Goal: Task Accomplishment & Management: Manage account settings

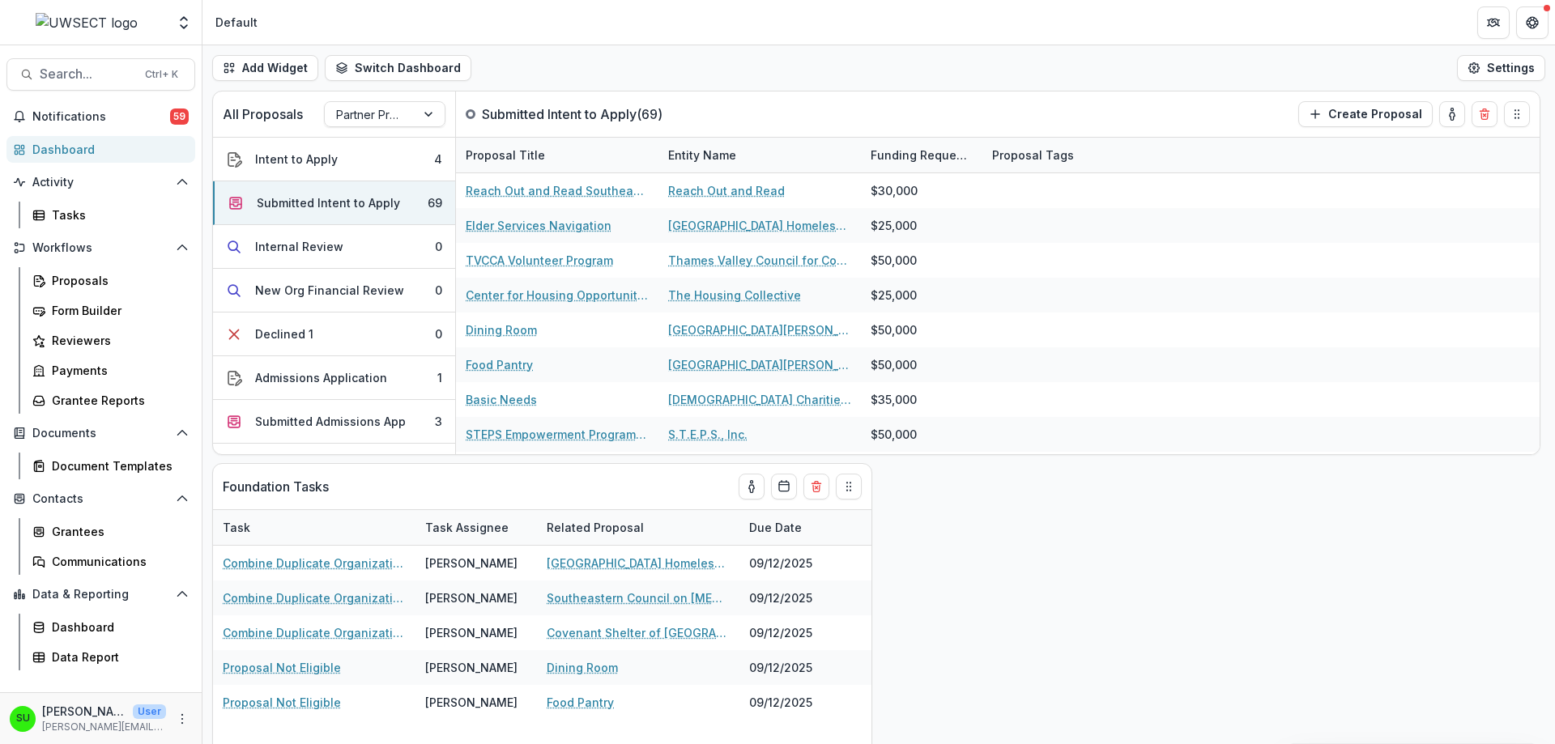
click at [117, 121] on span "Notifications" at bounding box center [101, 117] width 138 height 14
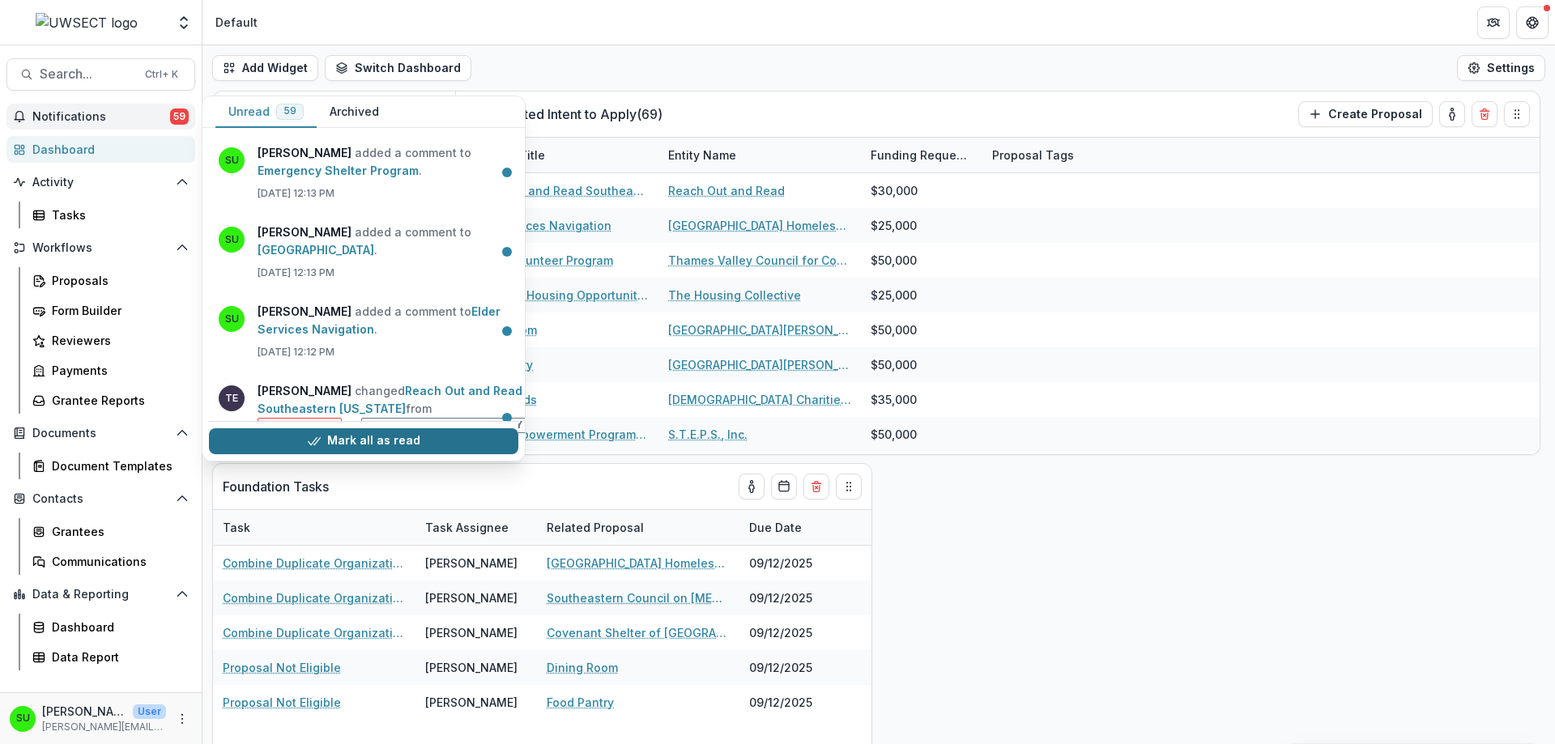
click at [365, 441] on button "Mark all as read" at bounding box center [363, 441] width 309 height 26
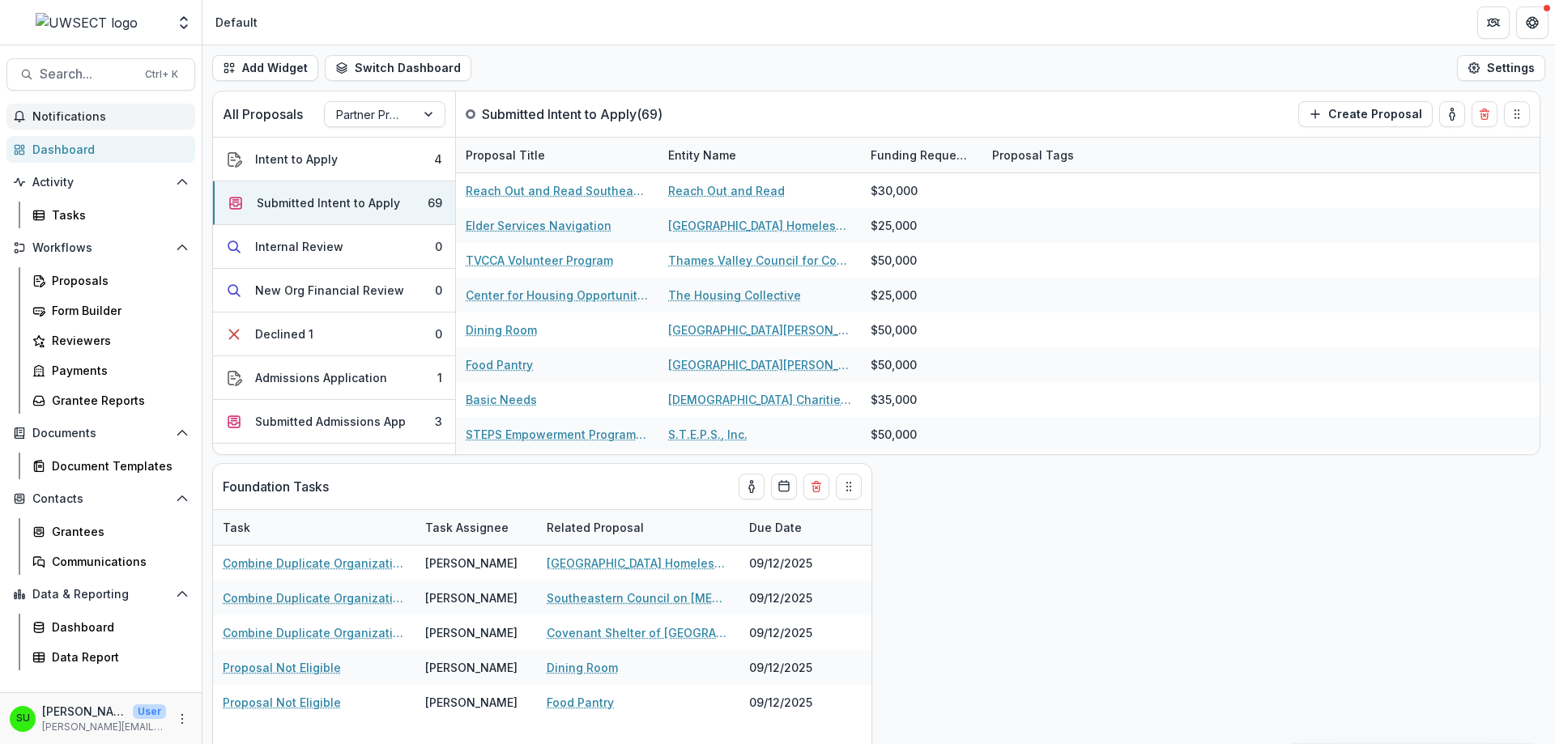
click at [562, 33] on header "Default" at bounding box center [878, 22] width 1353 height 45
click at [1088, 533] on div "All Proposals Partner Programs Submitted Intent to Apply ( 69 ) Create Proposal…" at bounding box center [878, 418] width 1353 height 654
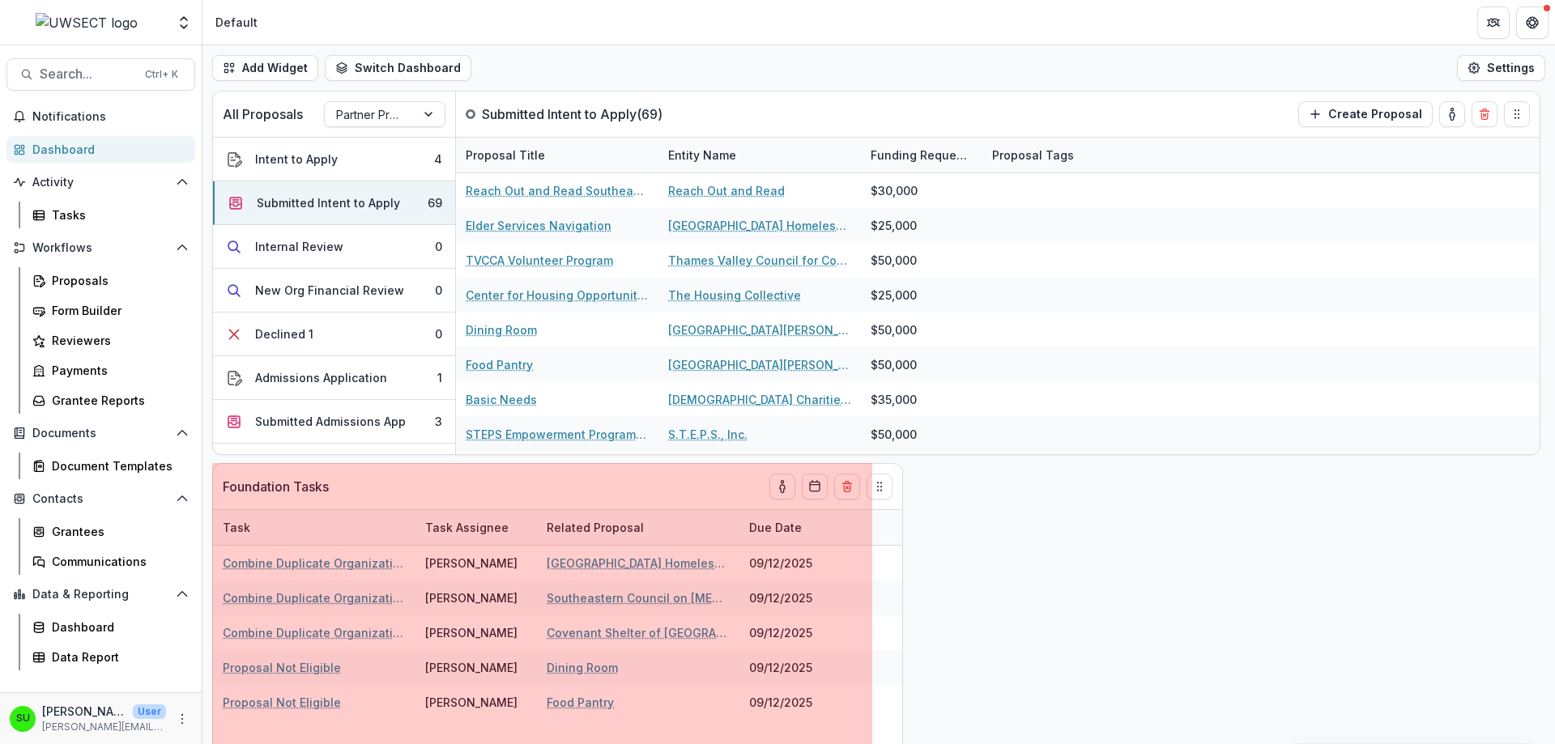
drag, startPoint x: 875, startPoint y: 651, endPoint x: 906, endPoint y: 615, distance: 47.7
click at [906, 615] on div "All Proposals Partner Programs Submitted Intent to Apply ( 69 ) Create Proposal…" at bounding box center [878, 418] width 1353 height 654
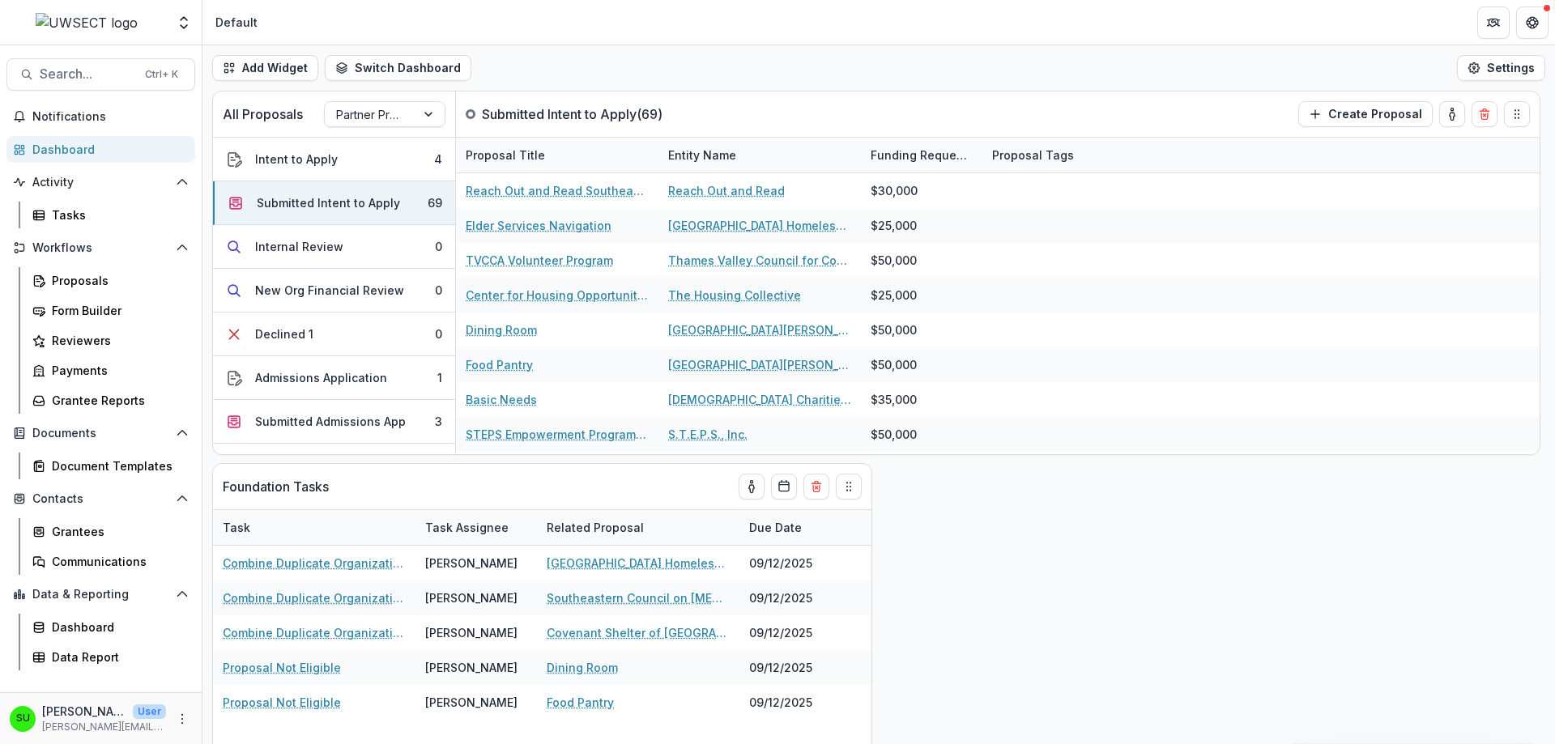
click at [949, 589] on div "All Proposals Partner Programs Submitted Intent to Apply ( 69 ) Create Proposal…" at bounding box center [878, 418] width 1353 height 654
click at [269, 50] on div "Add Widget Switch Dashboard Default New Dashboard Settings" at bounding box center [878, 67] width 1353 height 45
click at [269, 64] on button "Add Widget" at bounding box center [265, 68] width 106 height 26
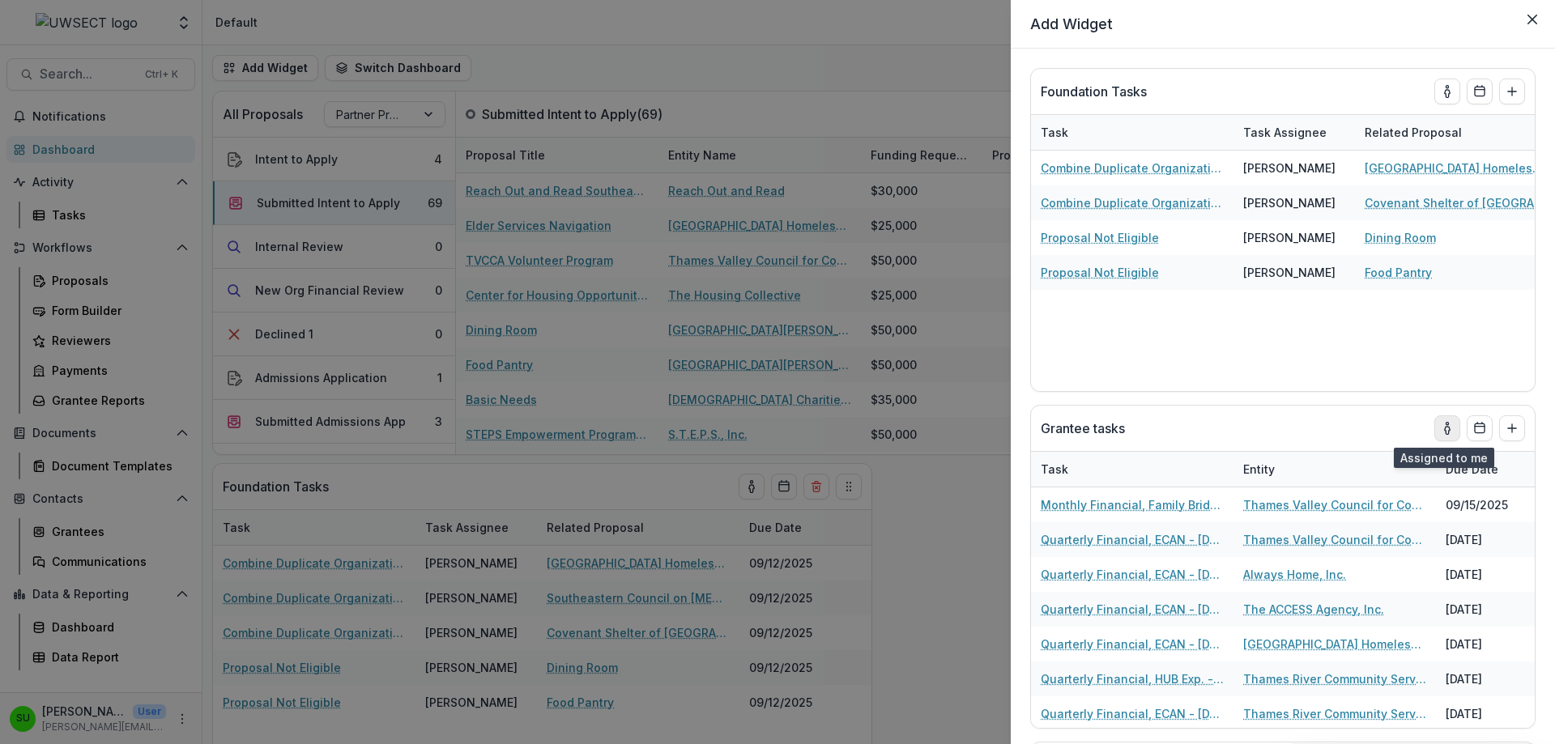
click at [1444, 425] on icon "toggle-assigned-to-me" at bounding box center [1447, 428] width 13 height 13
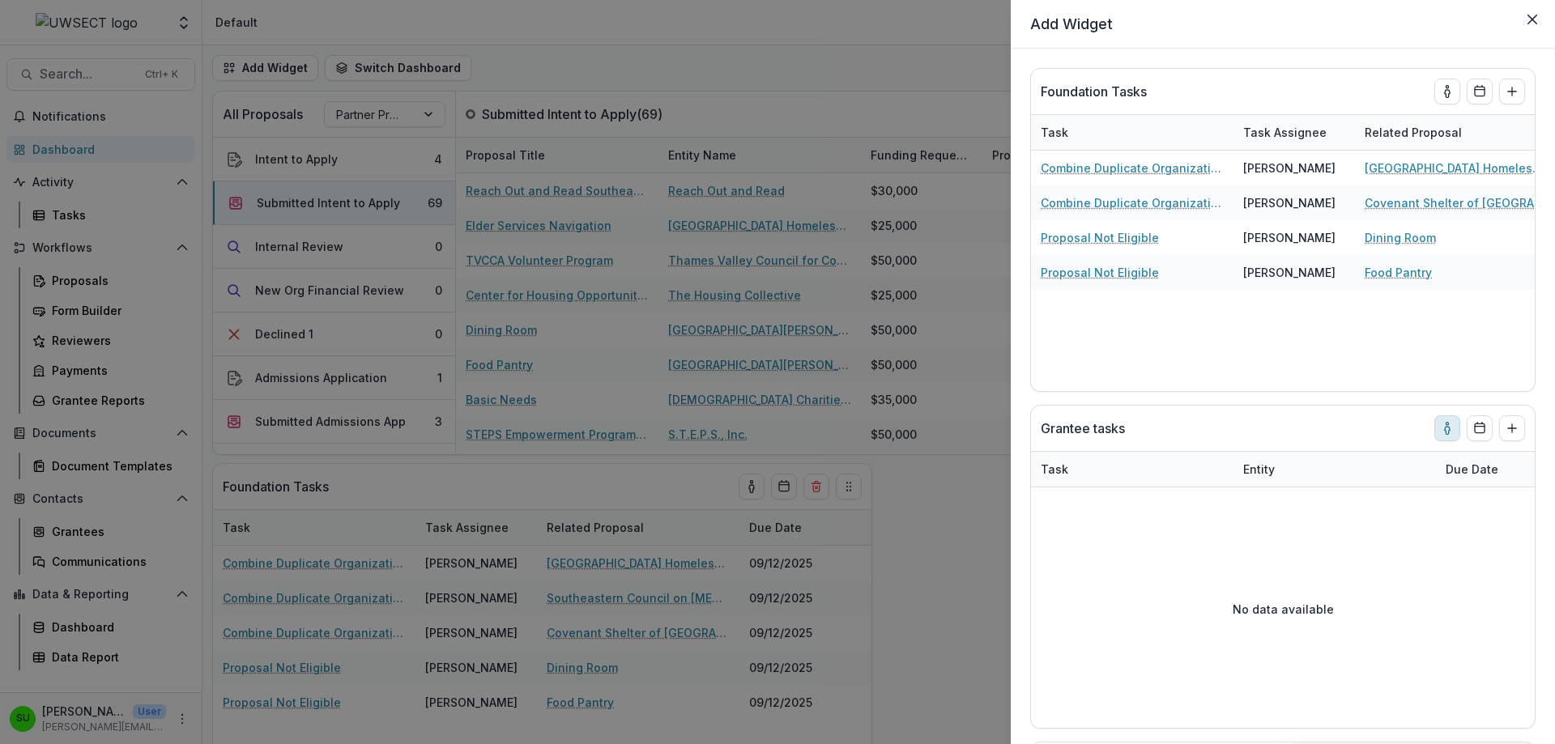
click at [1444, 425] on icon "toggle-assigned-to-me" at bounding box center [1447, 428] width 13 height 13
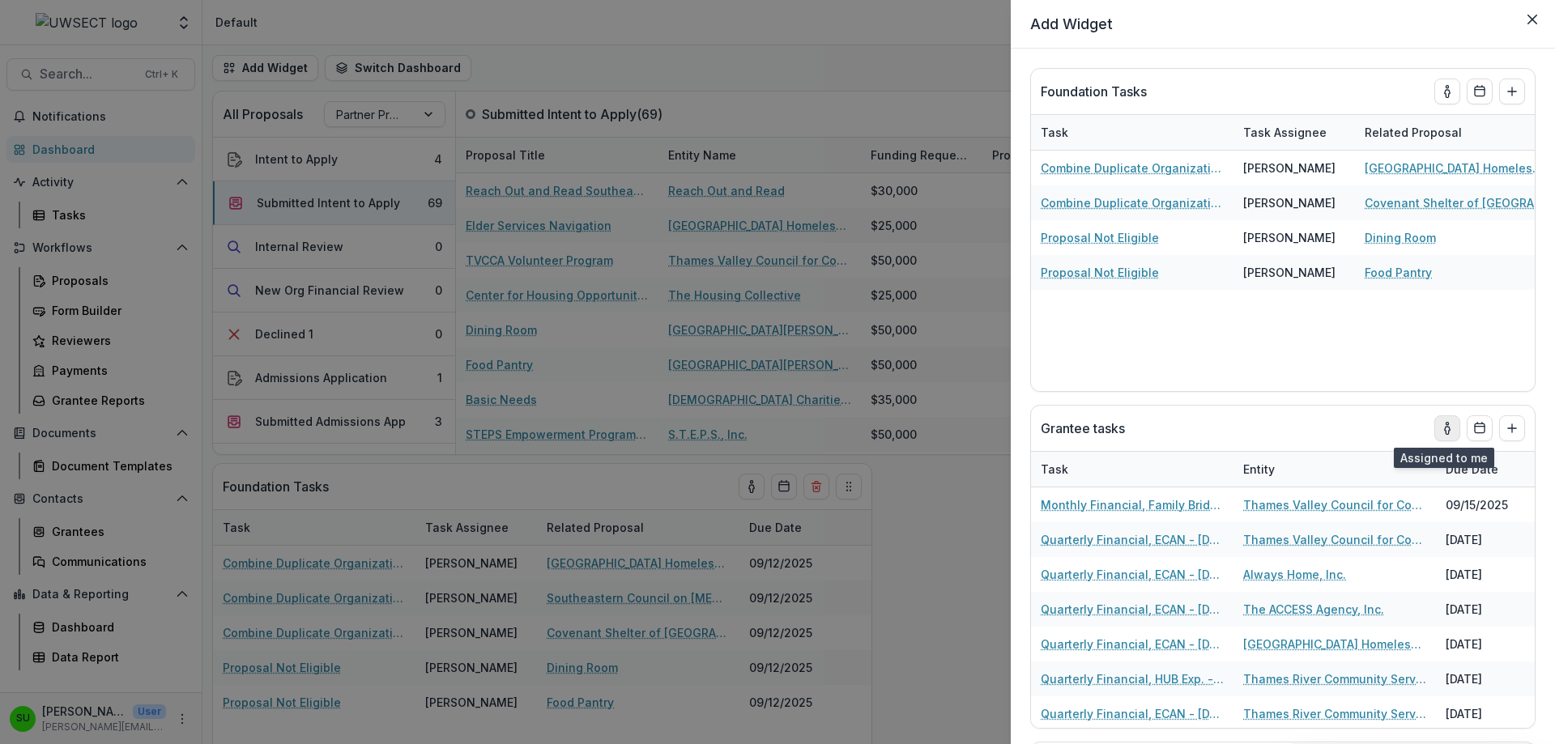
click at [1450, 428] on button "toggle-assigned-to-me" at bounding box center [1447, 429] width 26 height 26
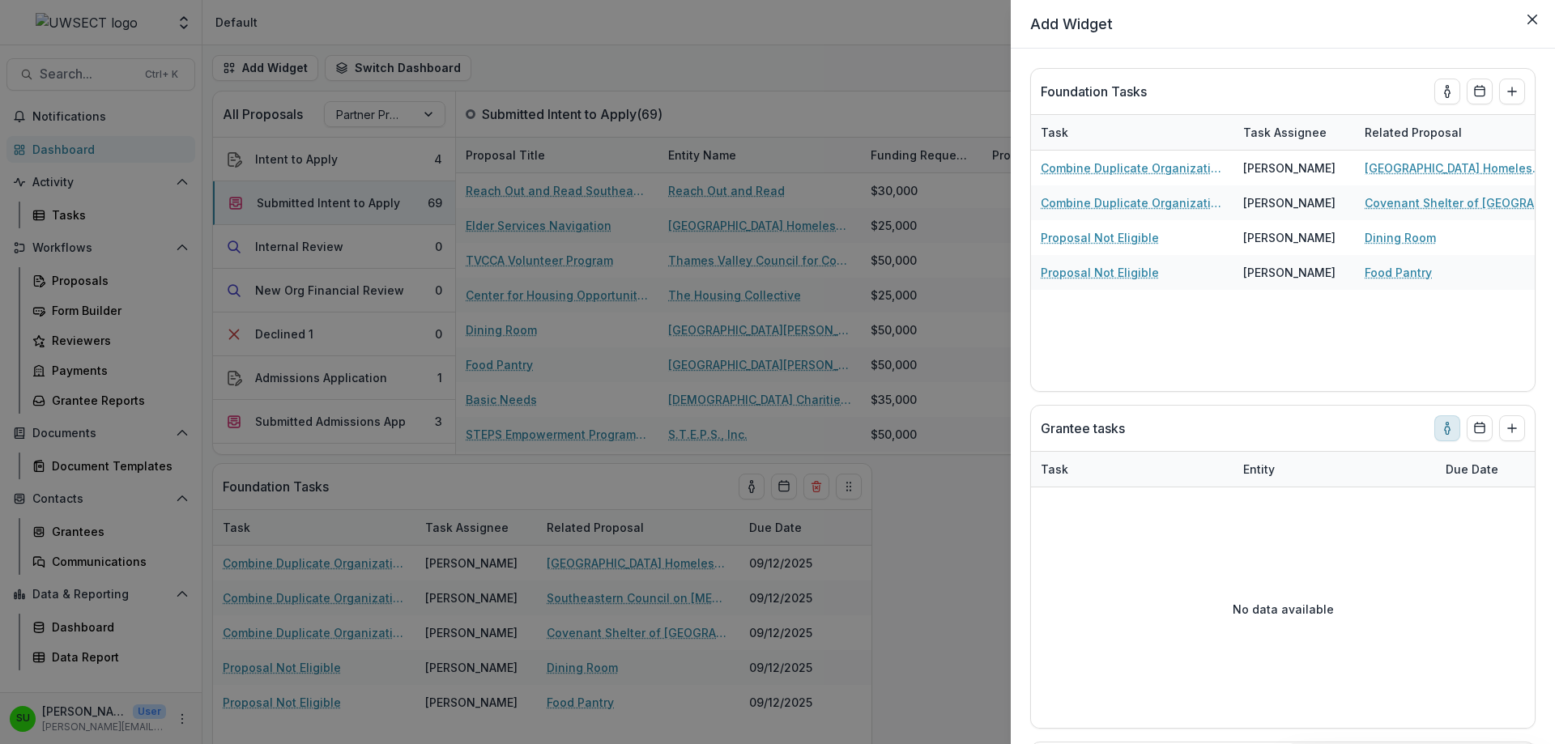
click at [1441, 424] on icon "toggle-assigned-to-me" at bounding box center [1447, 428] width 13 height 13
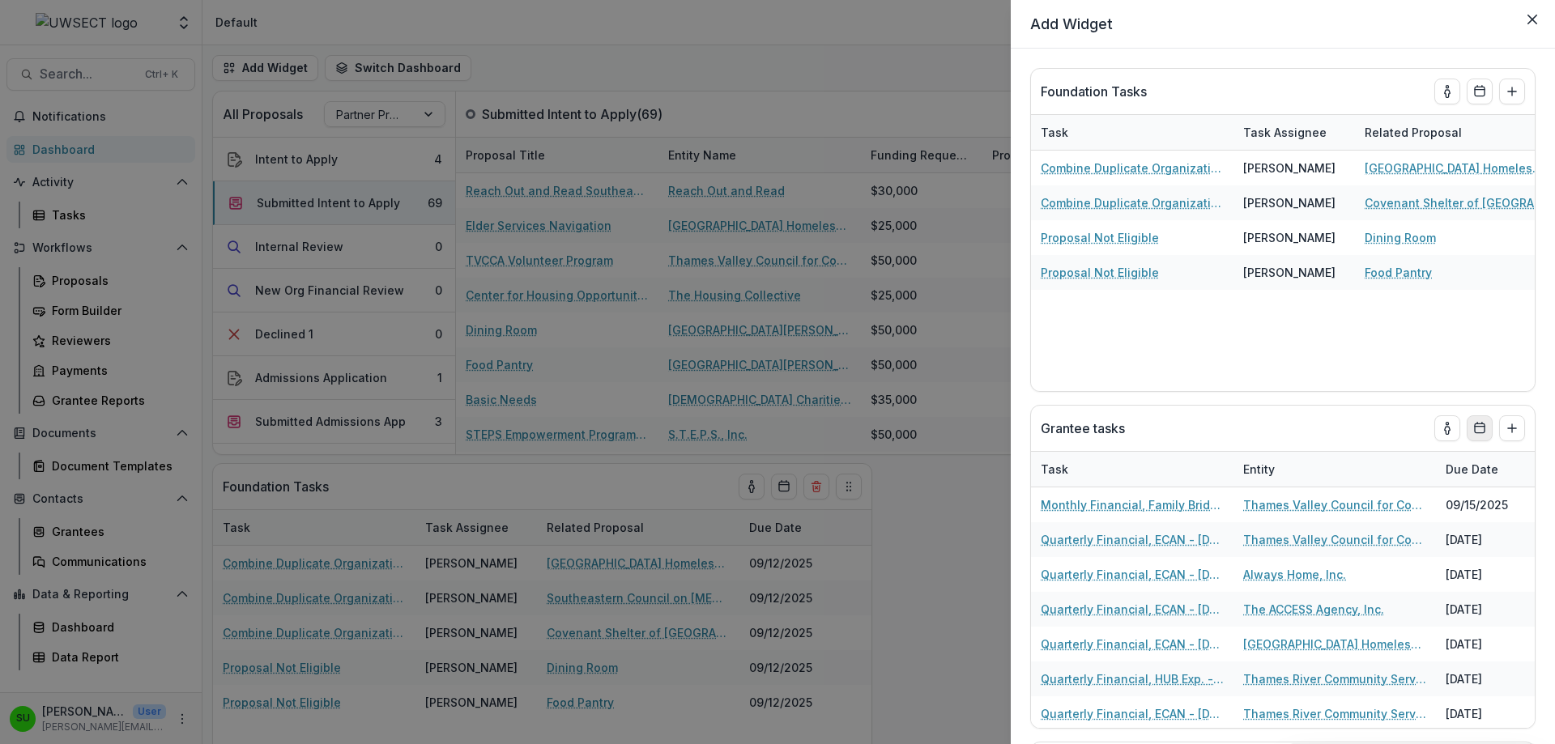
click at [1474, 428] on icon "Calendar" at bounding box center [1479, 428] width 13 height 13
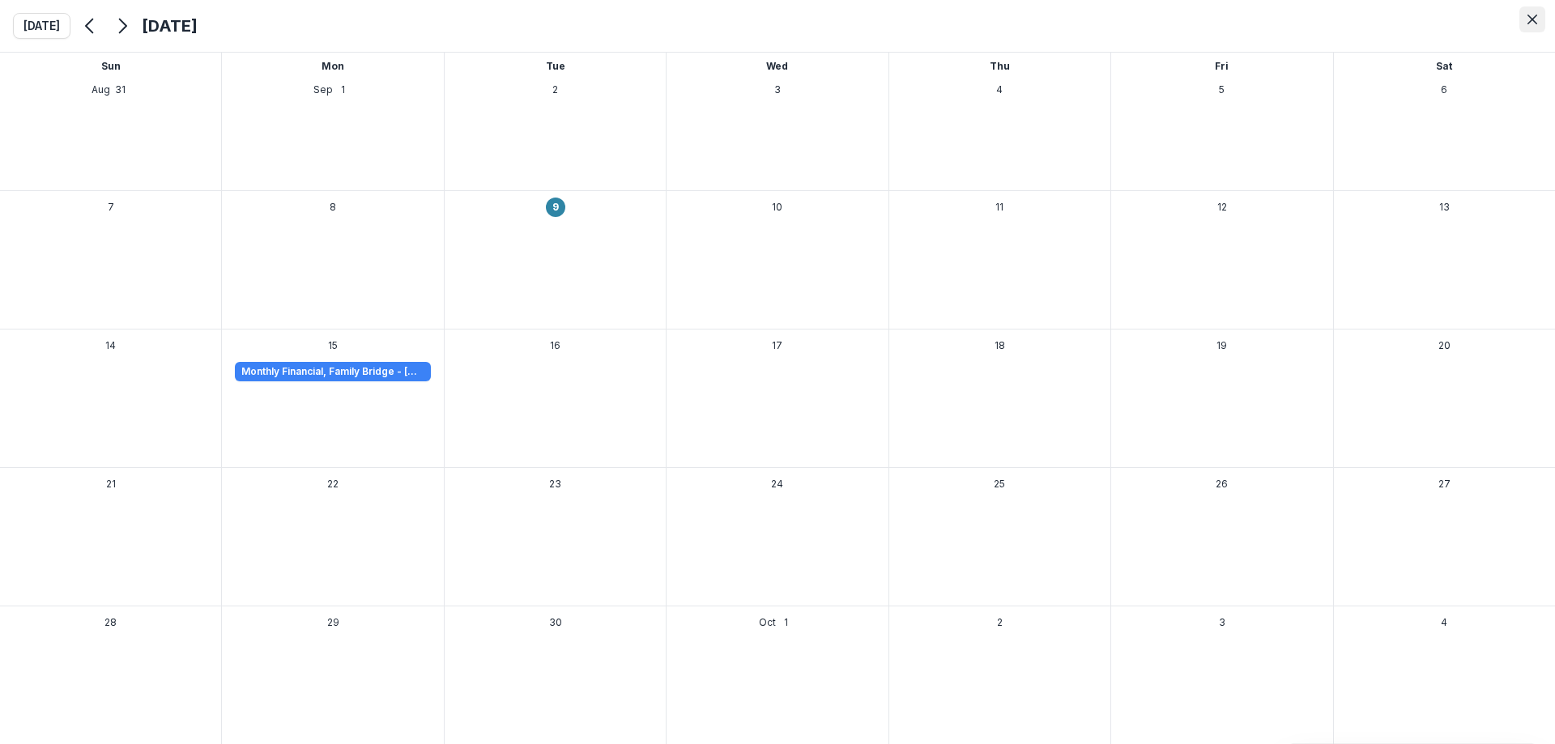
click at [1535, 25] on button "Close" at bounding box center [1533, 19] width 26 height 26
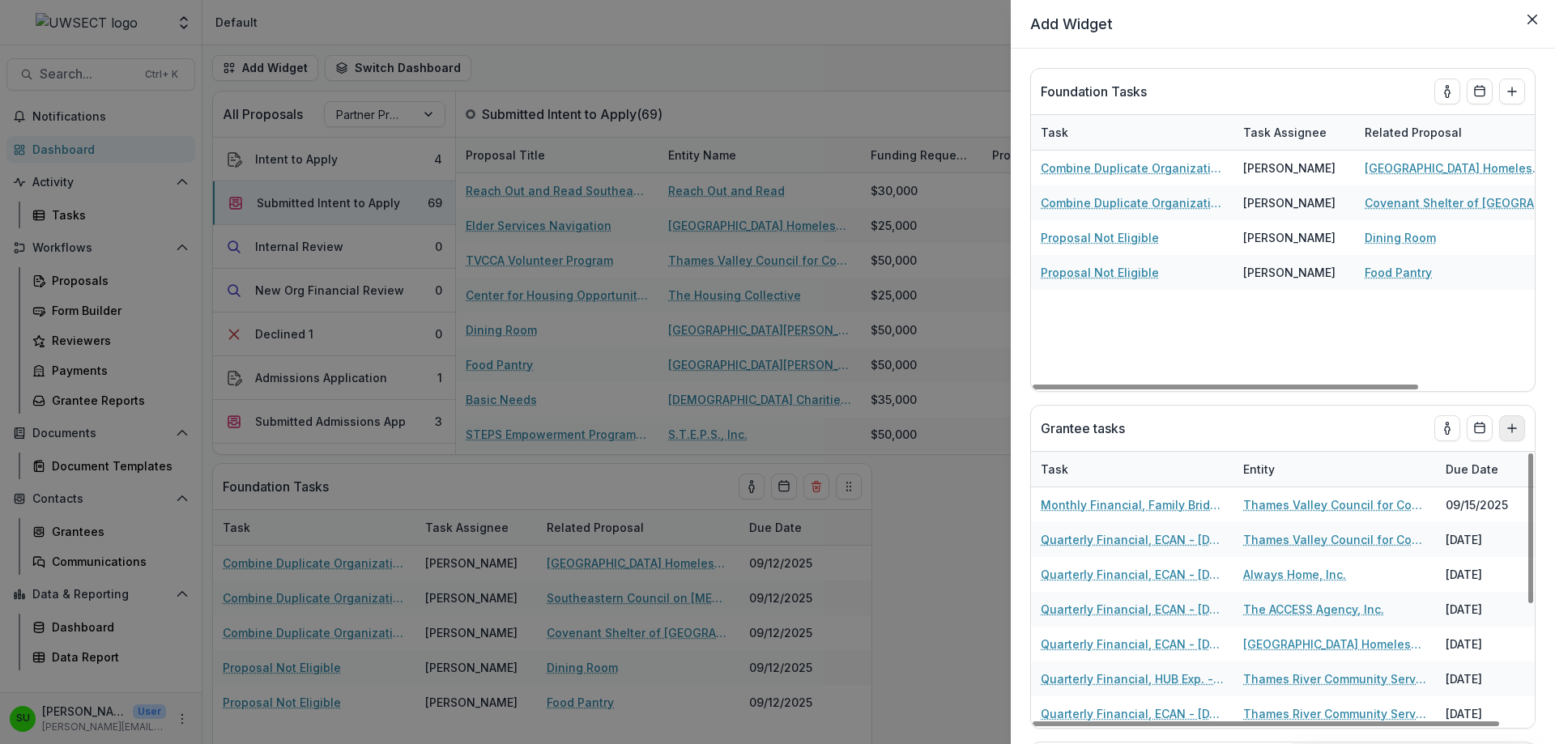
click at [1506, 427] on icon "Add to dashboard" at bounding box center [1512, 428] width 13 height 13
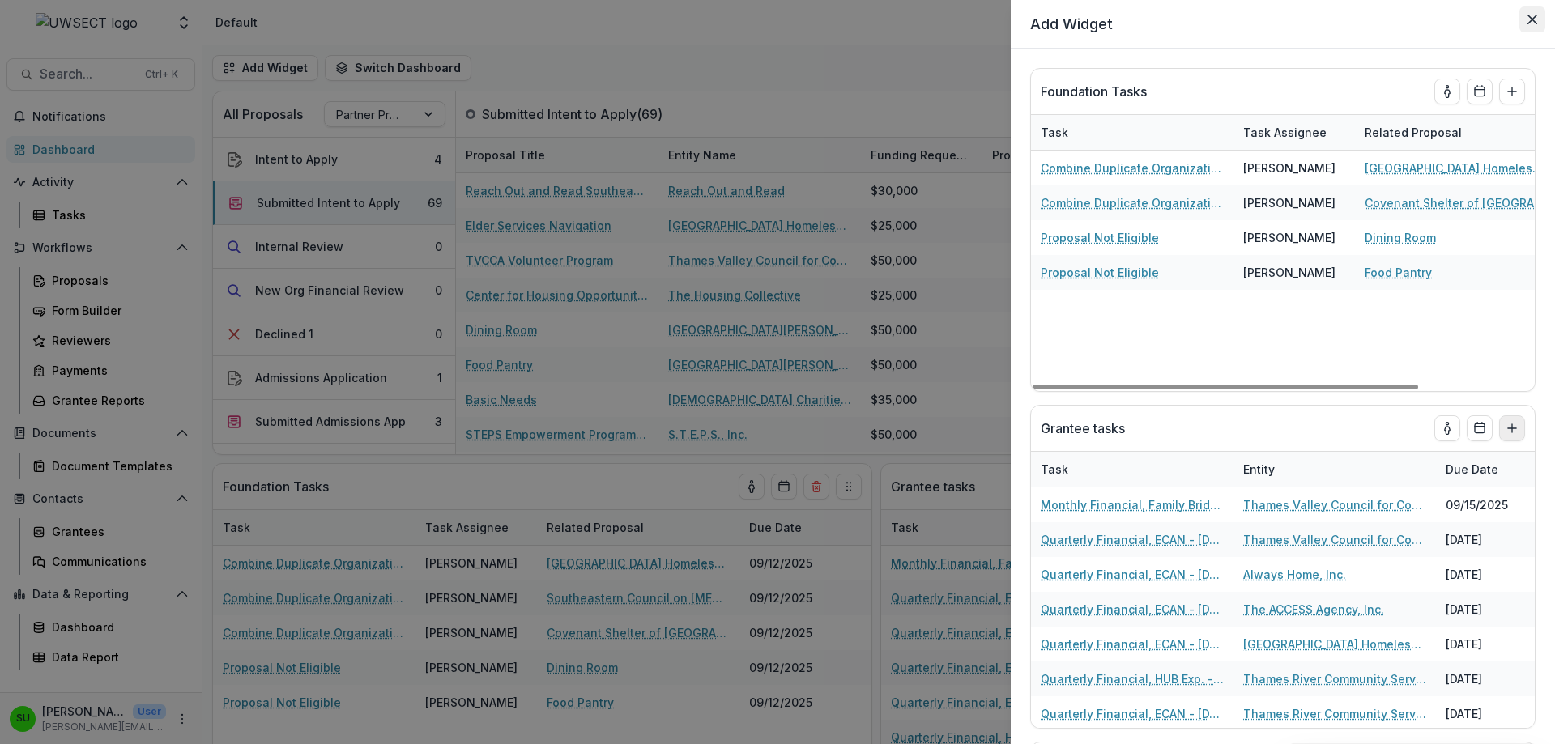
click at [1529, 20] on icon "Close" at bounding box center [1533, 20] width 10 height 10
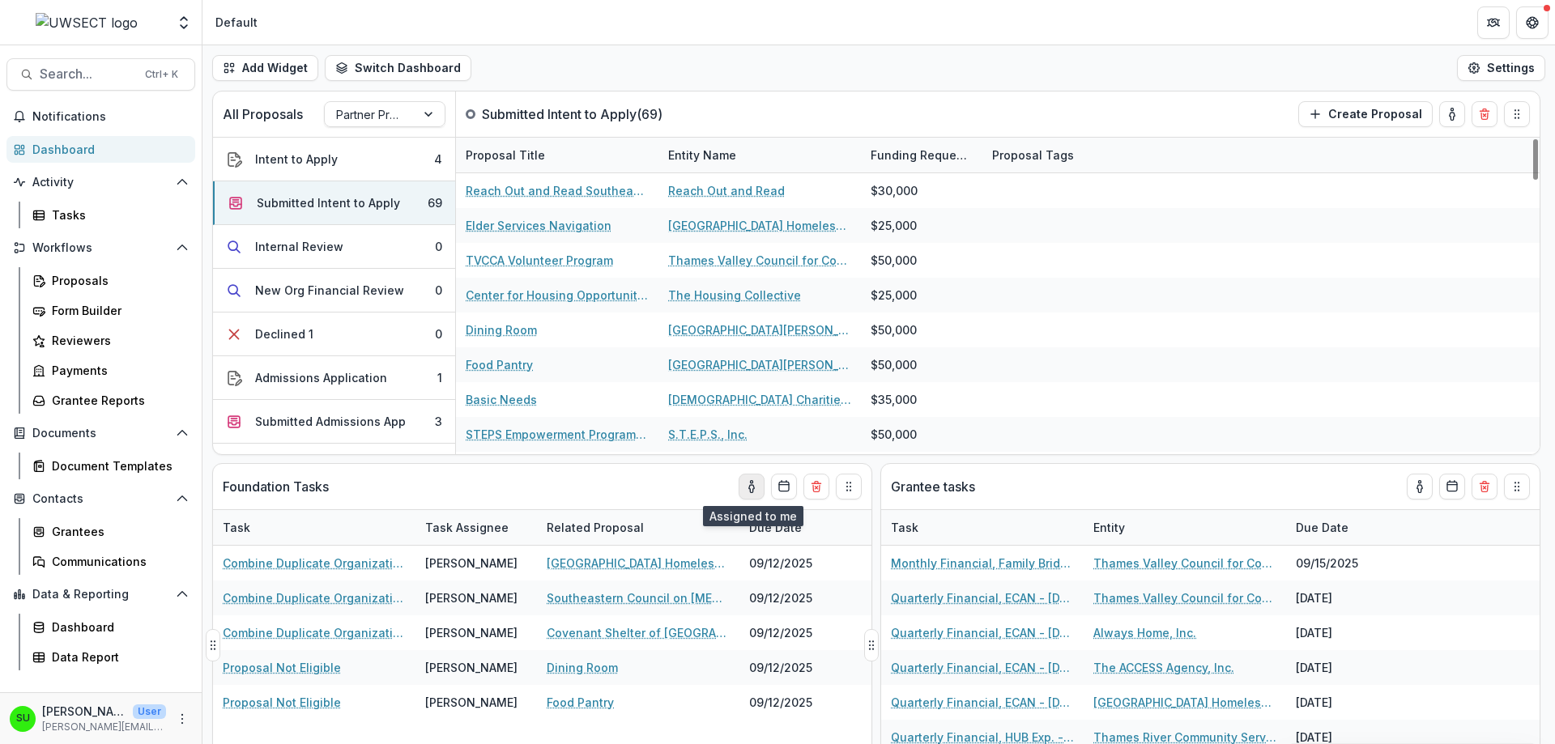
click at [752, 486] on icon "toggle-assigned-to-me" at bounding box center [751, 486] width 13 height 13
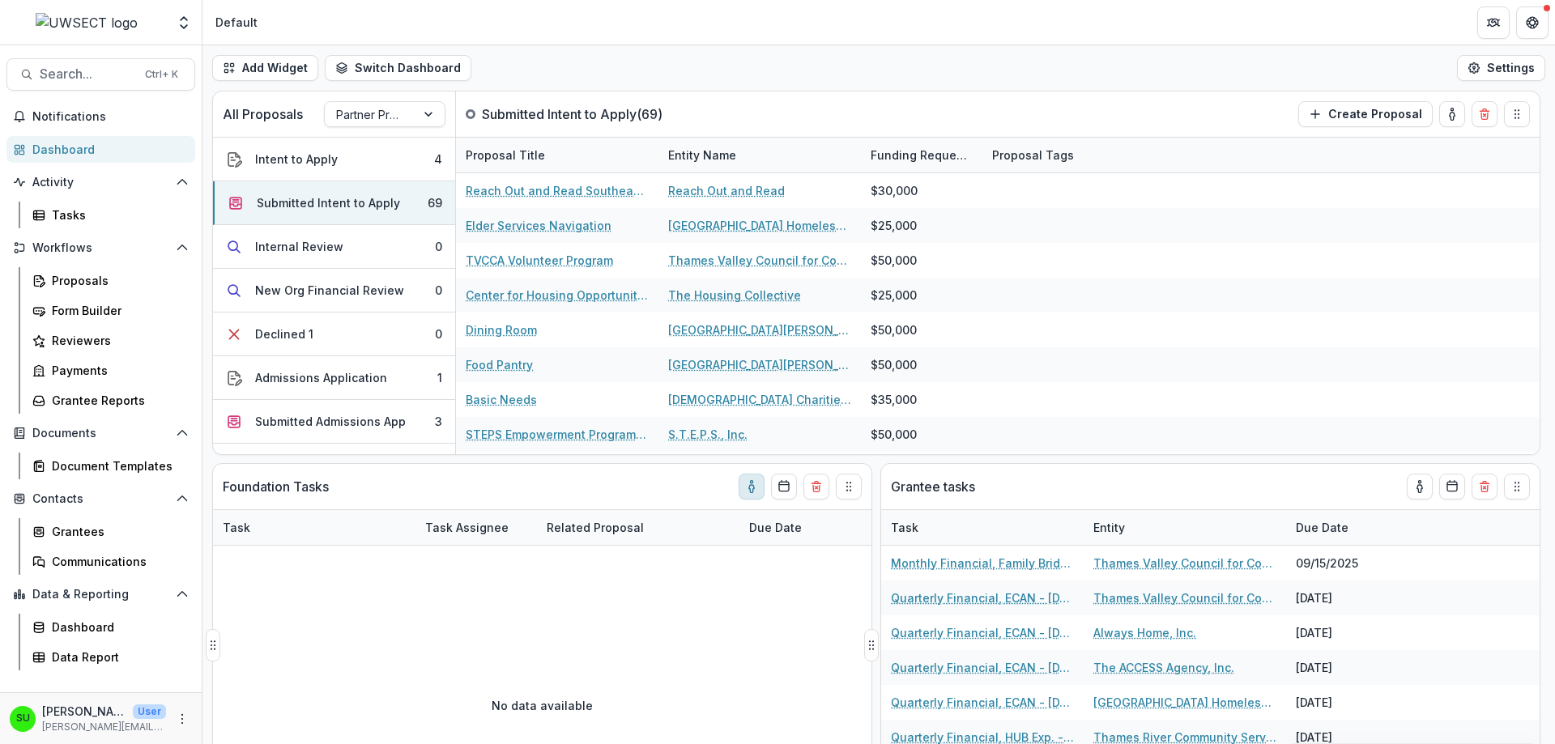
click at [752, 486] on icon "toggle-assigned-to-me" at bounding box center [751, 486] width 13 height 13
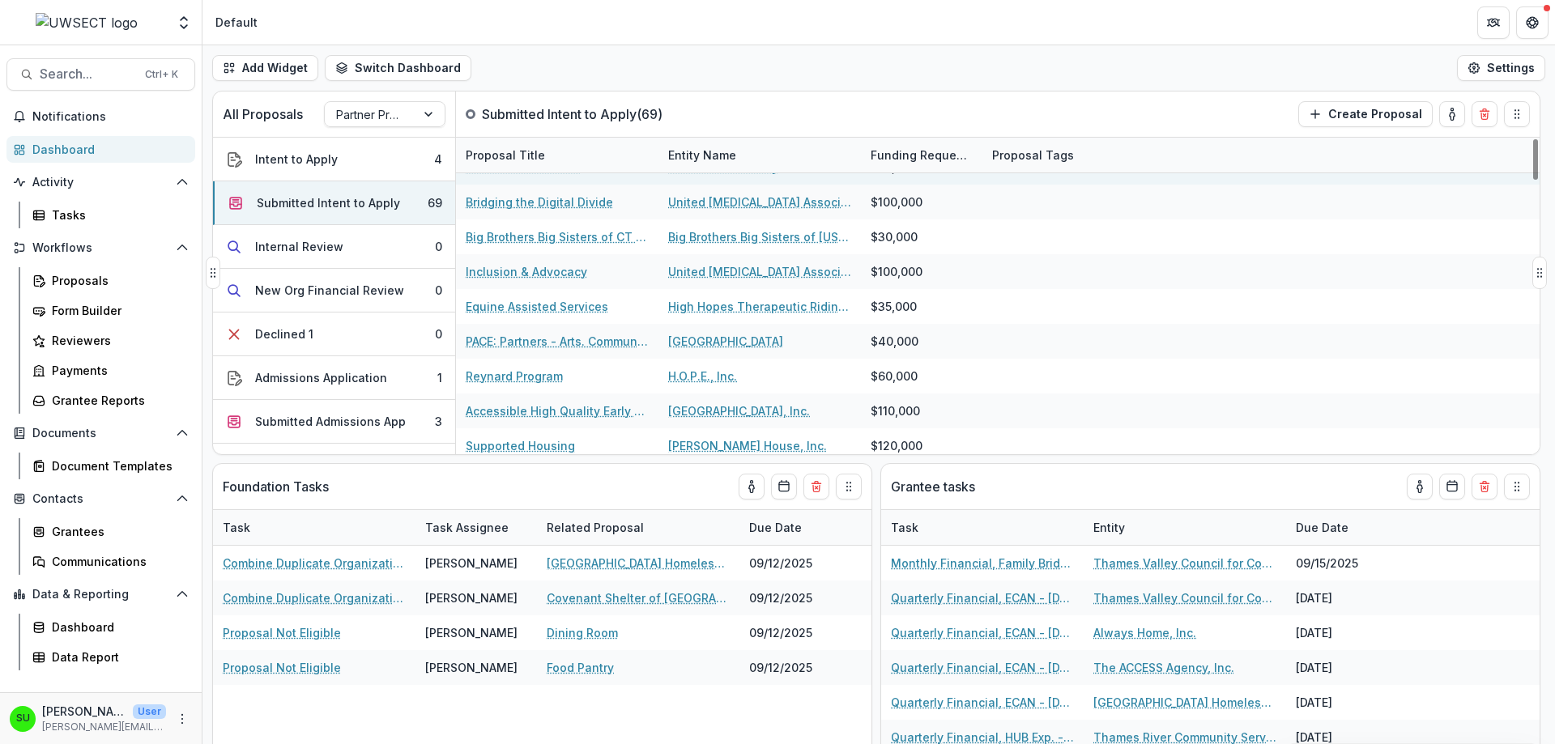
scroll to position [2122, 0]
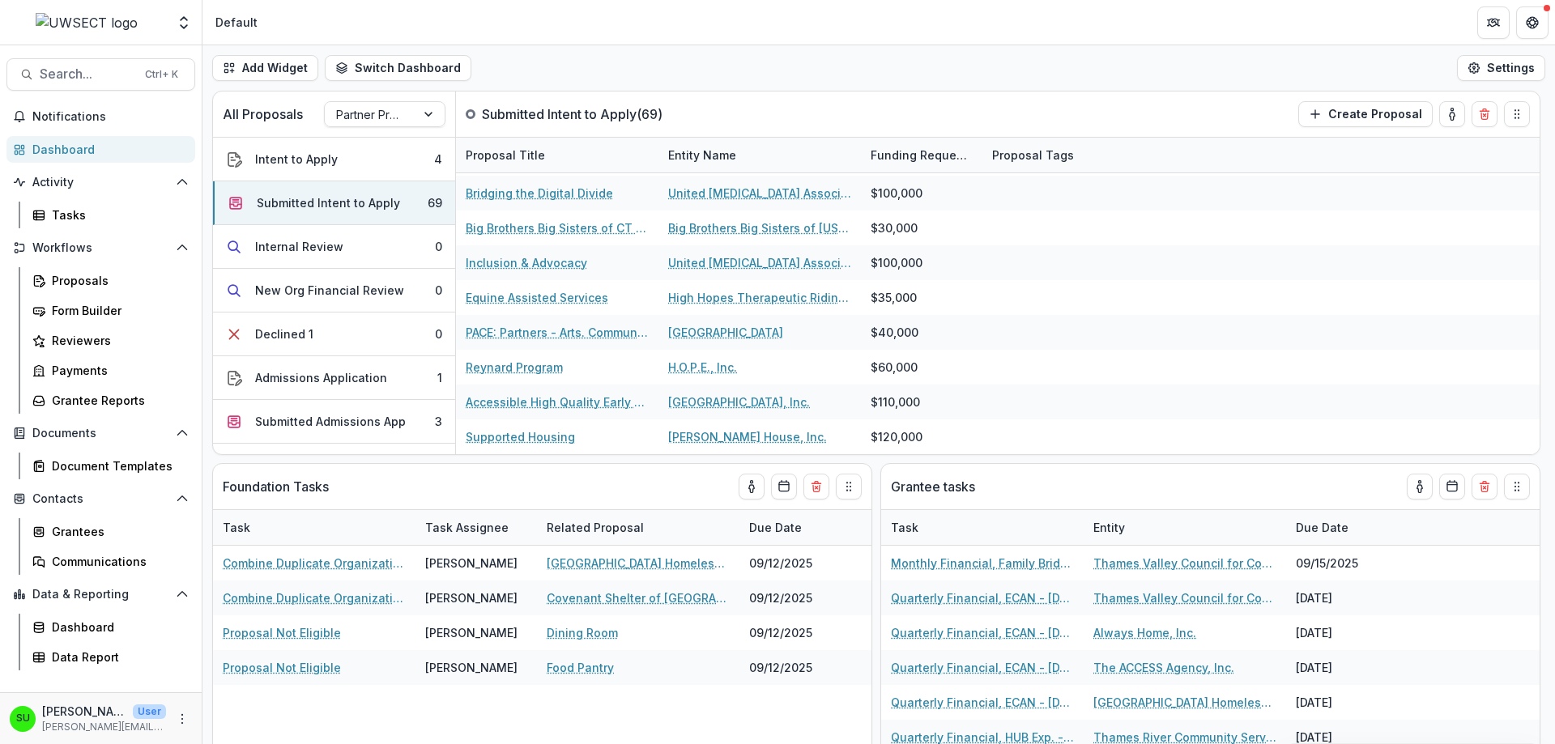
click at [802, 45] on div "Team Settings Admin Settings Default" at bounding box center [777, 22] width 1555 height 45
